Goal: Navigation & Orientation: Find specific page/section

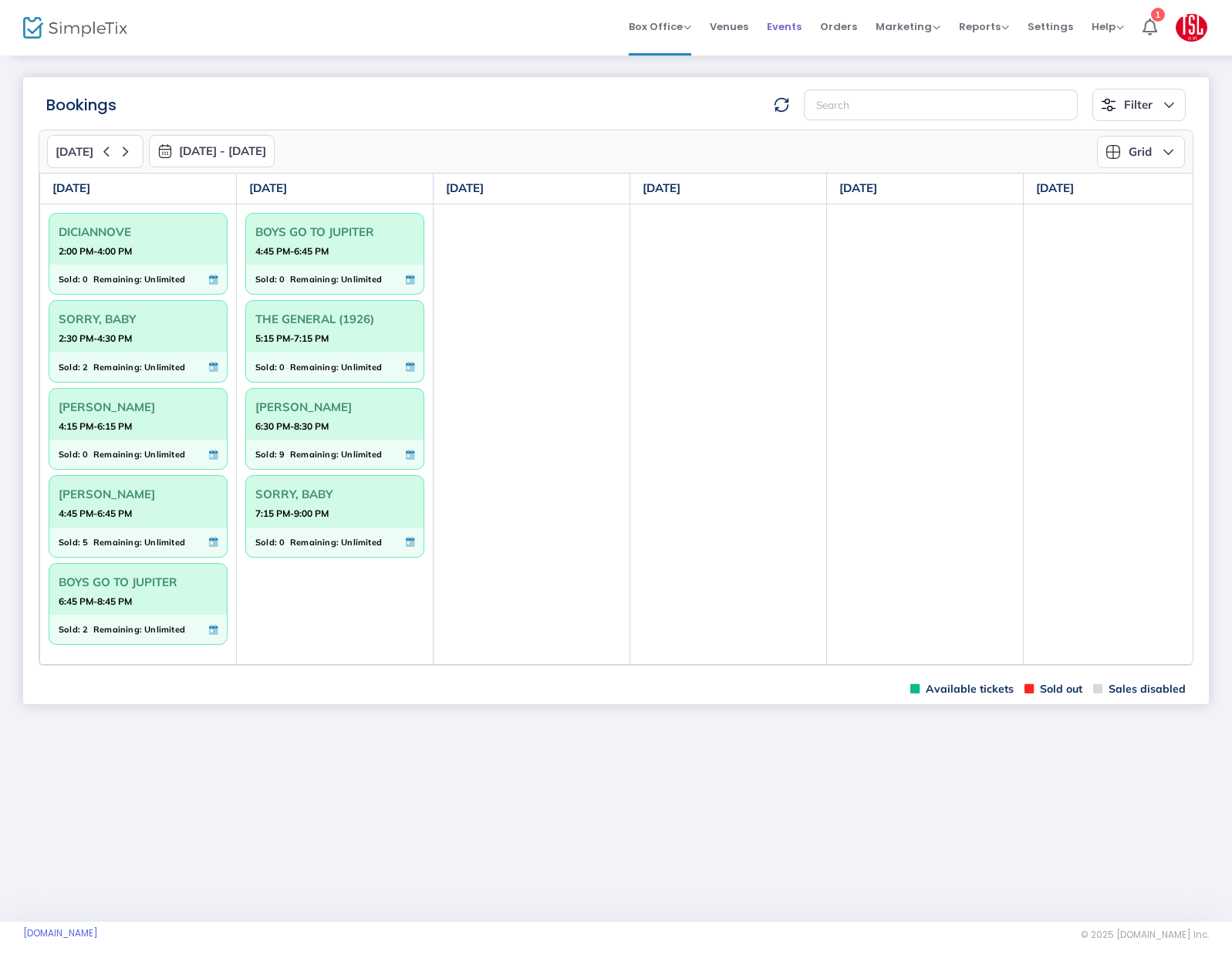
click at [786, 25] on span "Events" at bounding box center [784, 27] width 34 height 39
click at [783, 24] on span "Events" at bounding box center [784, 27] width 34 height 39
